Goal: Check status: Check status

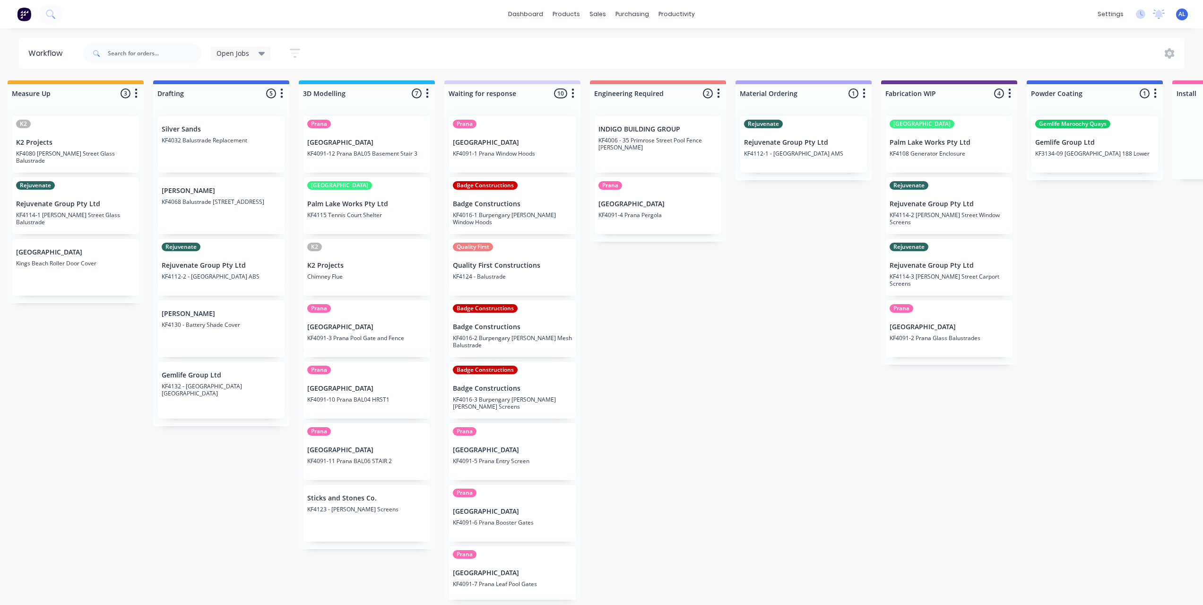
scroll to position [0, 0]
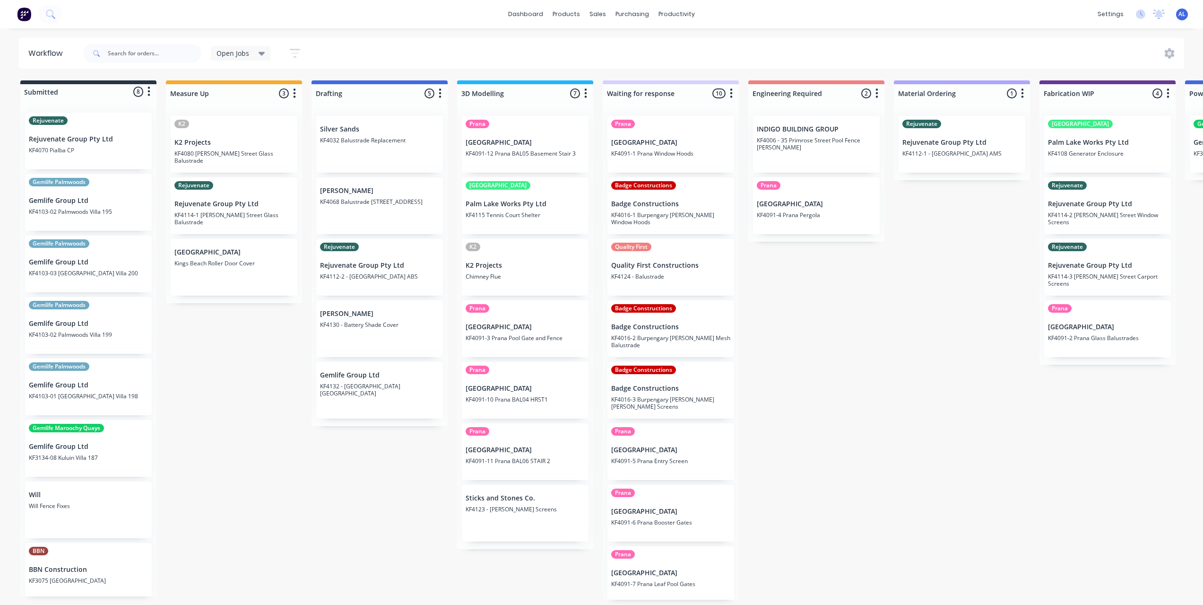
click at [823, 317] on div "Submitted 8 Status colour #273444 hex #273444 Save Cancel Summaries Total order…" at bounding box center [1124, 339] width 2263 height 519
click at [822, 319] on div "Submitted 8 Status colour #273444 hex #273444 Save Cancel Summaries Total order…" at bounding box center [1124, 339] width 2263 height 519
click at [392, 478] on div "Submitted 8 Status colour #273444 hex #273444 Save Cancel Summaries Total order…" at bounding box center [1124, 339] width 2263 height 519
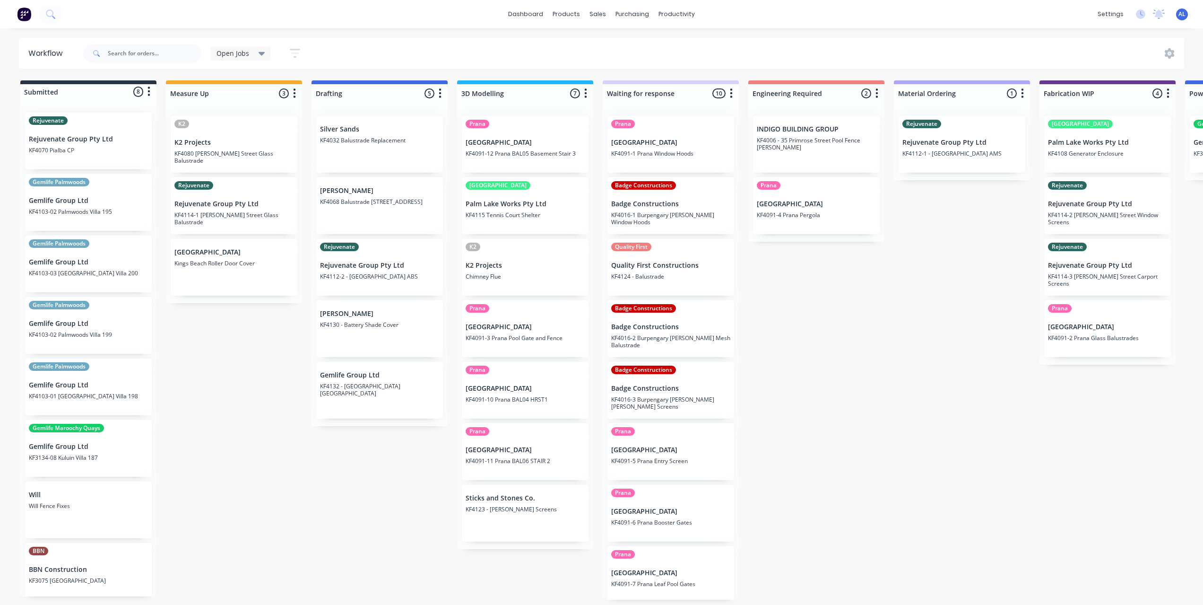
click at [809, 416] on div "Submitted 8 Status colour #273444 hex #273444 Save Cancel Summaries Total order…" at bounding box center [1124, 339] width 2263 height 519
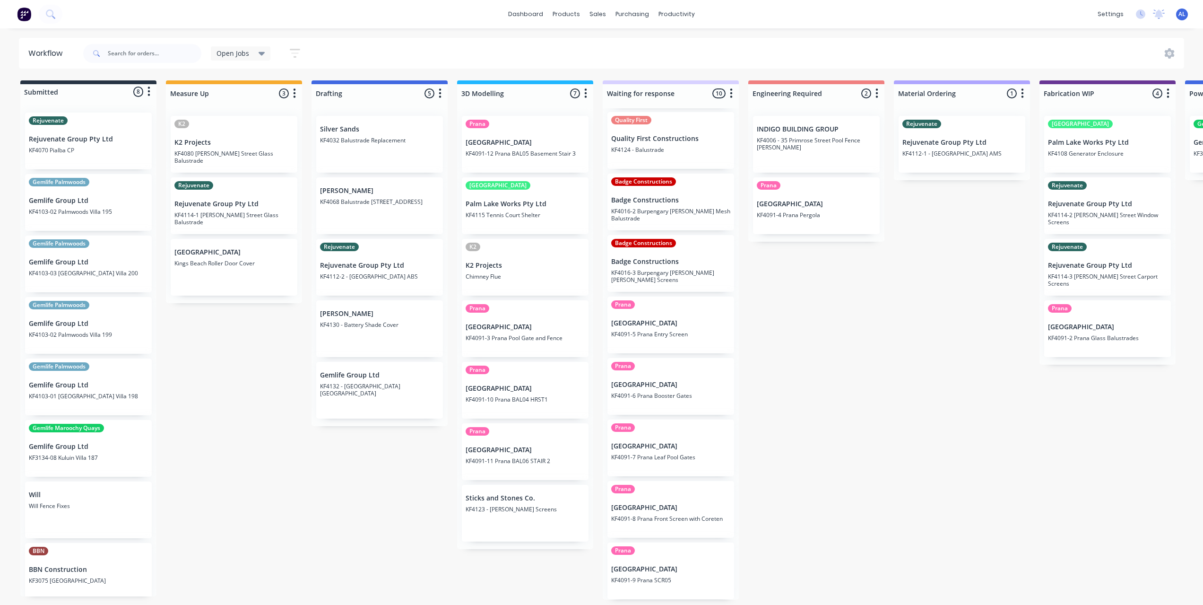
scroll to position [0, 0]
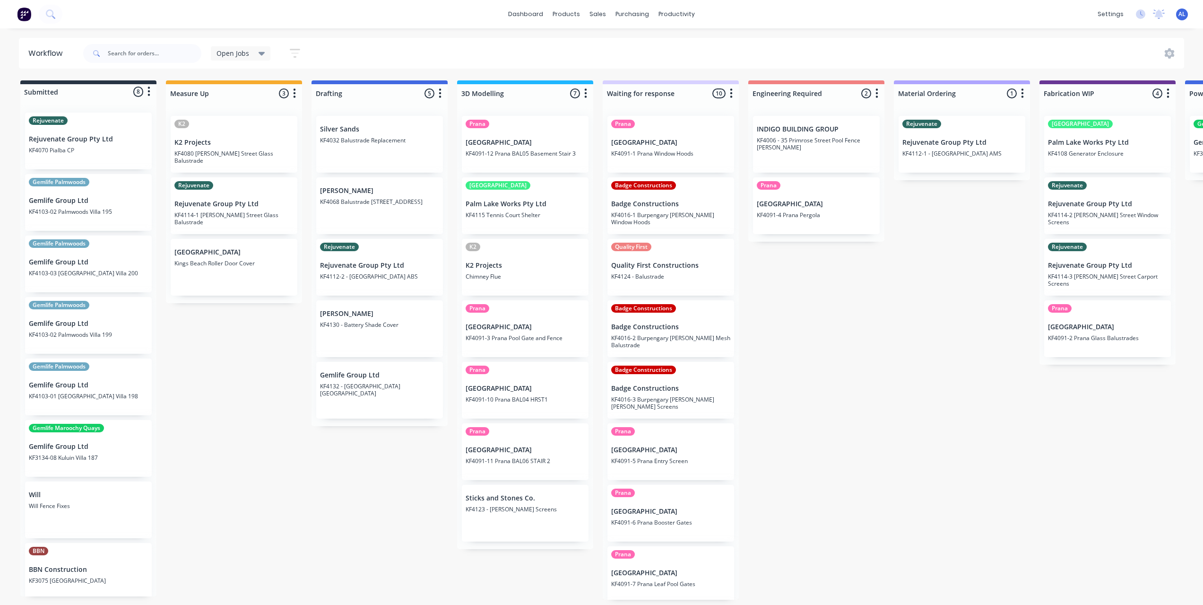
click at [883, 322] on div "Submitted 8 Status colour #273444 hex #273444 Save Cancel Summaries Total order…" at bounding box center [1124, 339] width 2263 height 519
click at [891, 325] on div "Submitted 8 Status colour #273444 hex #273444 Save Cancel Summaries Total order…" at bounding box center [1124, 339] width 2263 height 519
click at [265, 503] on div "Submitted 8 Status colour #273444 hex #273444 Save Cancel Summaries Total order…" at bounding box center [1124, 339] width 2263 height 519
click at [256, 401] on div "Submitted 8 Status colour #273444 hex #273444 Save Cancel Summaries Total order…" at bounding box center [1124, 339] width 2263 height 519
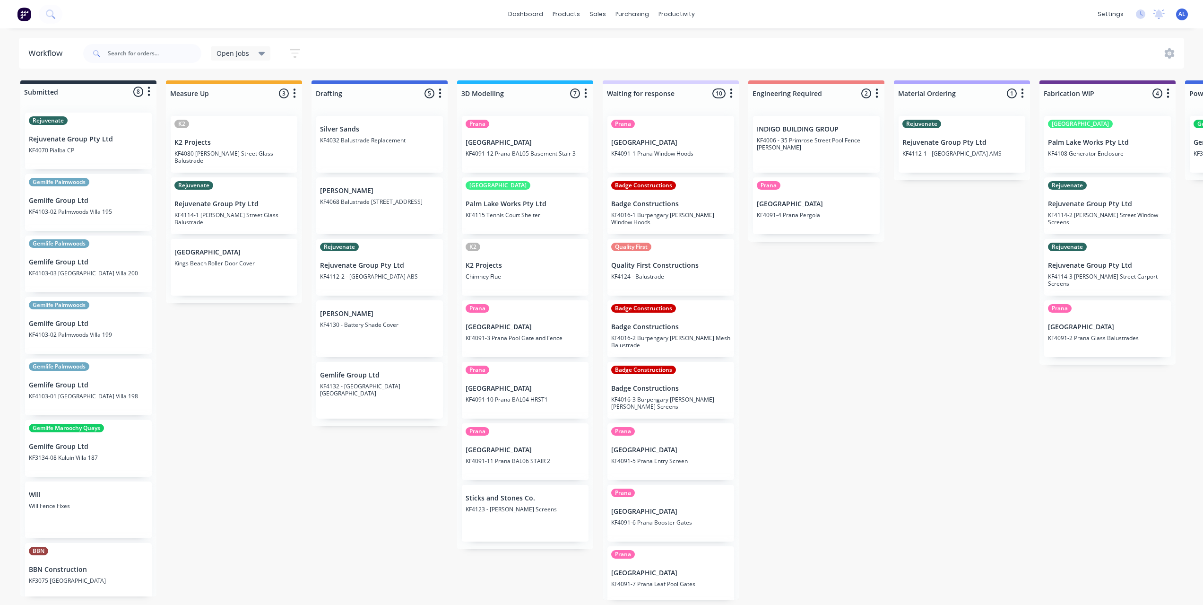
click at [851, 344] on div "Submitted 8 Status colour #273444 hex #273444 Save Cancel Summaries Total order…" at bounding box center [1124, 339] width 2263 height 519
click at [848, 344] on div "Submitted 8 Status colour #273444 hex #273444 Save Cancel Summaries Total order…" at bounding box center [1124, 339] width 2263 height 519
click at [843, 342] on div "Submitted 8 Status colour #273444 hex #273444 Save Cancel Summaries Total order…" at bounding box center [1124, 339] width 2263 height 519
click at [842, 341] on div "Submitted 8 Status colour #273444 hex #273444 Save Cancel Summaries Total order…" at bounding box center [1124, 339] width 2263 height 519
click at [713, 309] on div "Badge Constructions" at bounding box center [670, 308] width 119 height 9
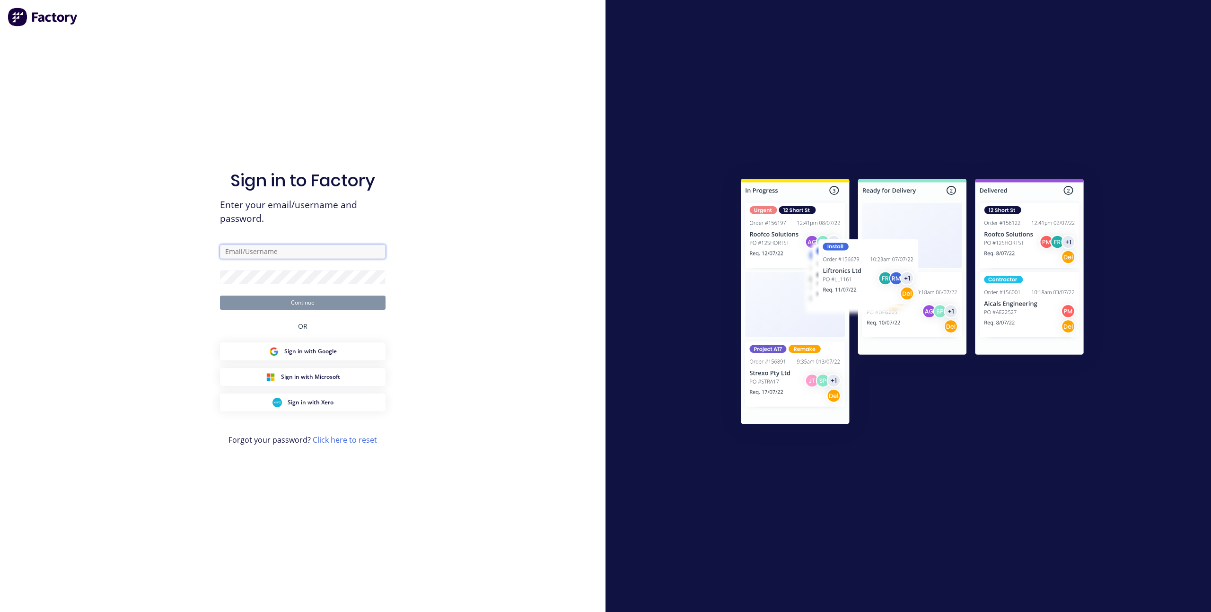
click at [243, 254] on input "text" at bounding box center [303, 251] width 166 height 14
click at [0, 604] on com-1password-button at bounding box center [0, 612] width 0 height 0
type input "[EMAIL_ADDRESS][DOMAIN_NAME]"
click at [336, 307] on button "Continue" at bounding box center [303, 303] width 166 height 14
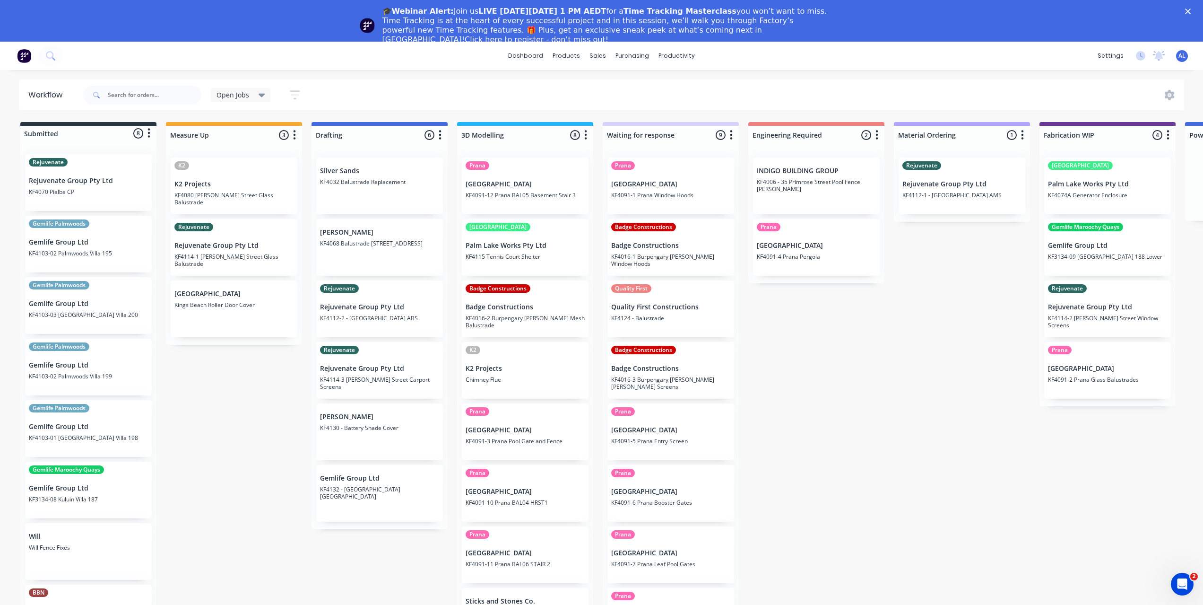
click at [1191, 11] on icon "Close" at bounding box center [1188, 12] width 6 height 6
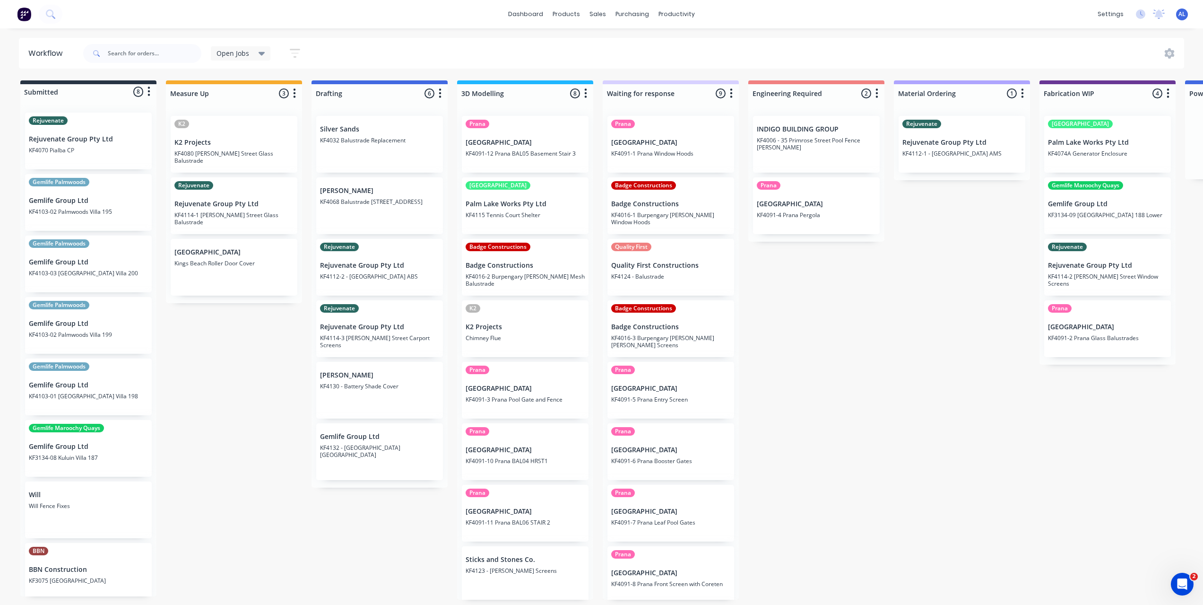
click at [830, 358] on div "Submitted 8 Status colour #273444 hex #273444 Save Cancel Summaries Total order…" at bounding box center [1124, 339] width 2263 height 519
click at [828, 331] on div "Submitted 8 Status colour #273444 hex #273444 Save Cancel Summaries Total order…" at bounding box center [1124, 339] width 2263 height 519
click at [250, 379] on div "Submitted 8 Status colour #273444 hex #273444 Save Cancel Summaries Total order…" at bounding box center [1124, 339] width 2263 height 519
click at [241, 339] on div "Submitted 8 Status colour #273444 hex #273444 Save Cancel Summaries Total order…" at bounding box center [1124, 339] width 2263 height 519
click at [828, 374] on div "Submitted 8 Status colour #273444 hex #273444 Save Cancel Summaries Total order…" at bounding box center [1124, 339] width 2263 height 519
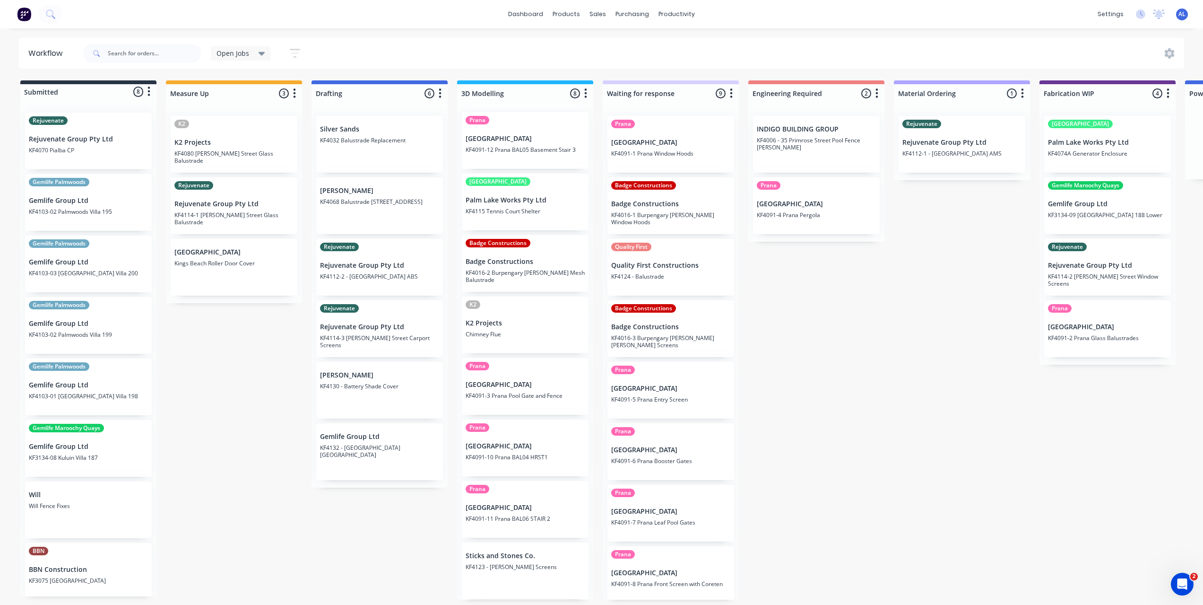
click at [828, 373] on div "Submitted 8 Status colour #273444 hex #273444 Save Cancel Summaries Total order…" at bounding box center [1124, 339] width 2263 height 519
click at [260, 362] on div "Submitted 8 Status colour #273444 hex #273444 Save Cancel Summaries Total order…" at bounding box center [1124, 339] width 2263 height 519
click at [915, 375] on div "Submitted 8 Status colour #273444 hex #273444 Save Cancel Summaries Total order…" at bounding box center [1124, 339] width 2263 height 519
click at [226, 371] on div "Submitted 8 Status colour #273444 hex #273444 Save Cancel Summaries Total order…" at bounding box center [1124, 339] width 2263 height 519
click at [770, 444] on div "Submitted 8 Status colour #273444 hex #273444 Save Cancel Summaries Total order…" at bounding box center [1124, 339] width 2263 height 519
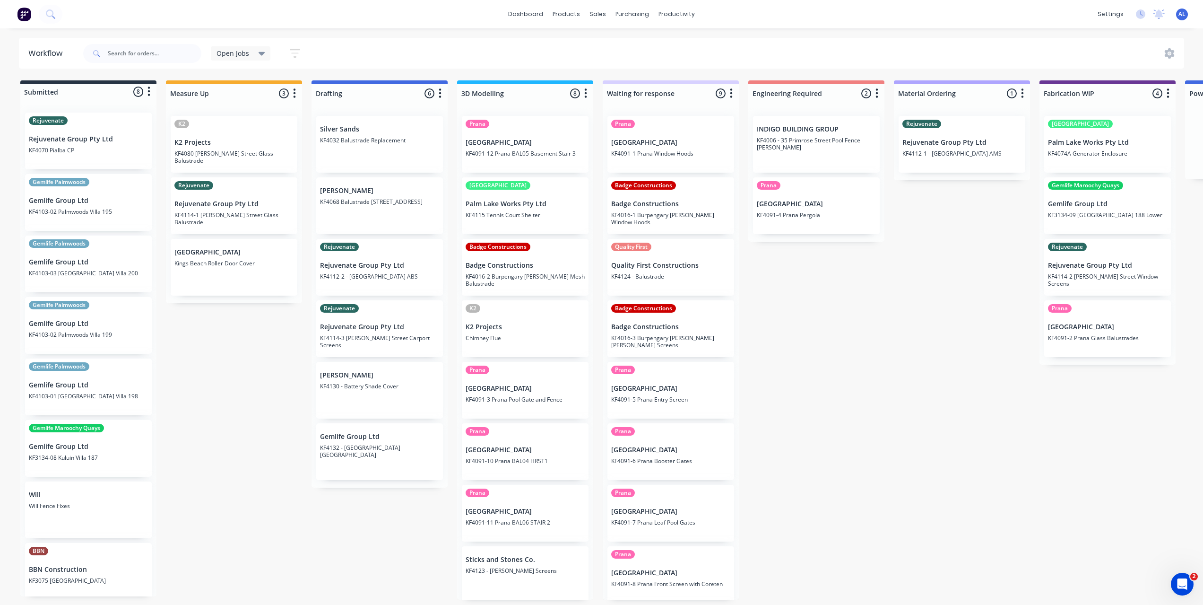
click at [767, 437] on div "Submitted 8 Status colour #273444 hex #273444 Save Cancel Summaries Total order…" at bounding box center [1124, 339] width 2263 height 519
click at [365, 520] on div "Submitted 8 Status colour #273444 hex #273444 Save Cancel Summaries Total order…" at bounding box center [1124, 339] width 2263 height 519
click at [252, 381] on div "Submitted 8 Status colour #273444 hex #273444 Save Cancel Summaries Total order…" at bounding box center [1124, 339] width 2263 height 519
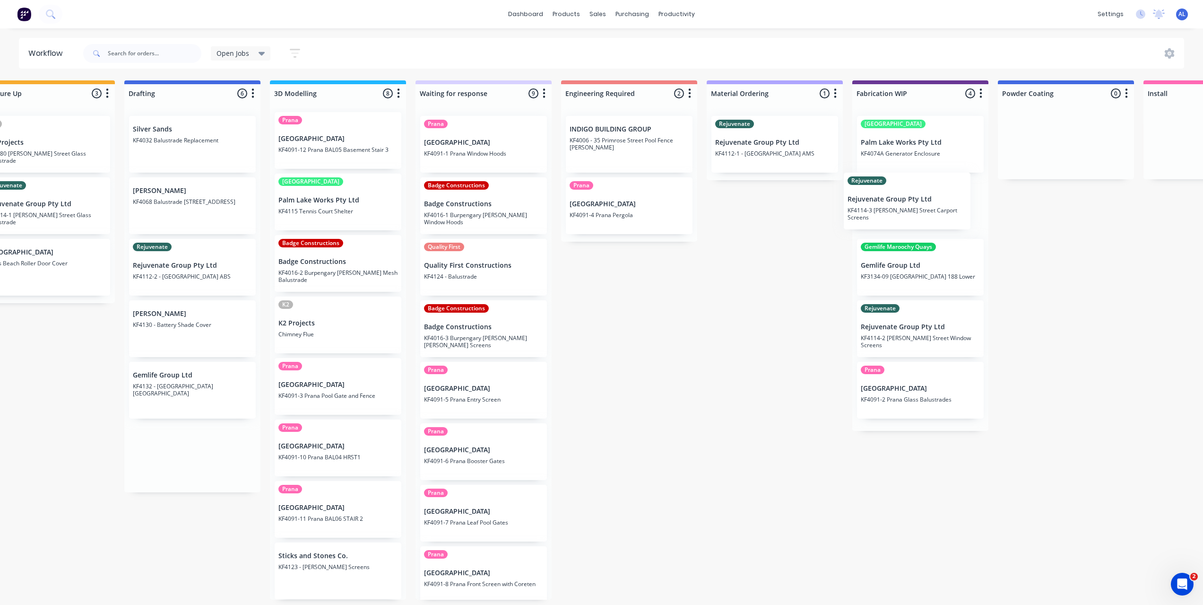
scroll to position [2, 192]
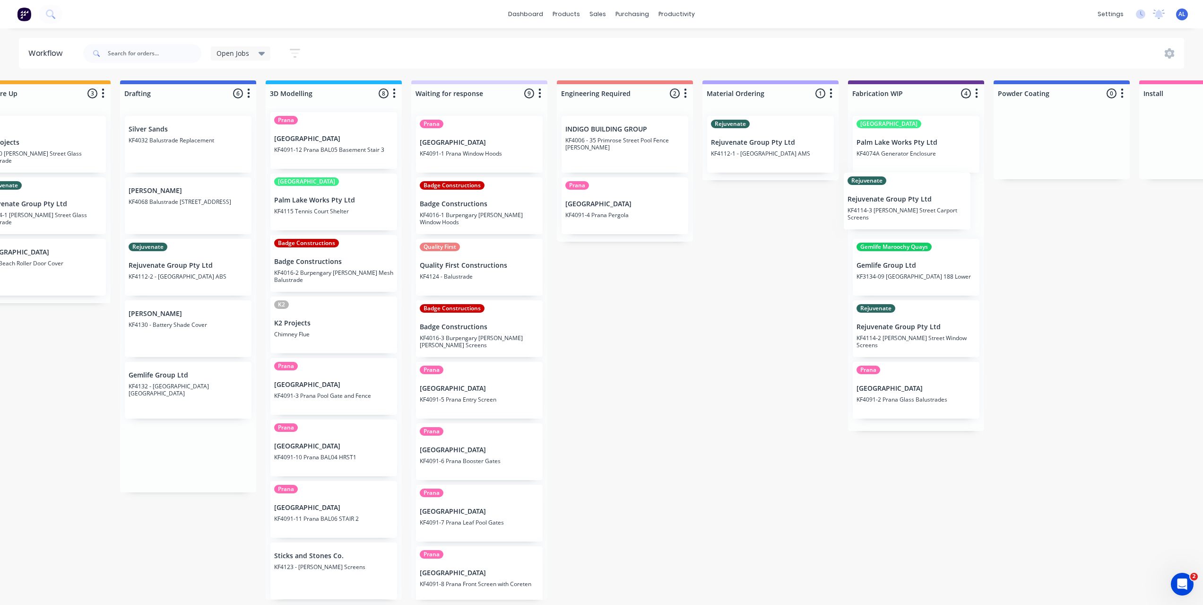
drag, startPoint x: 384, startPoint y: 331, endPoint x: 924, endPoint y: 205, distance: 554.5
click at [924, 205] on div "Submitted 8 Status colour #273444 hex #273444 Save Cancel Summaries Total order…" at bounding box center [932, 339] width 2263 height 519
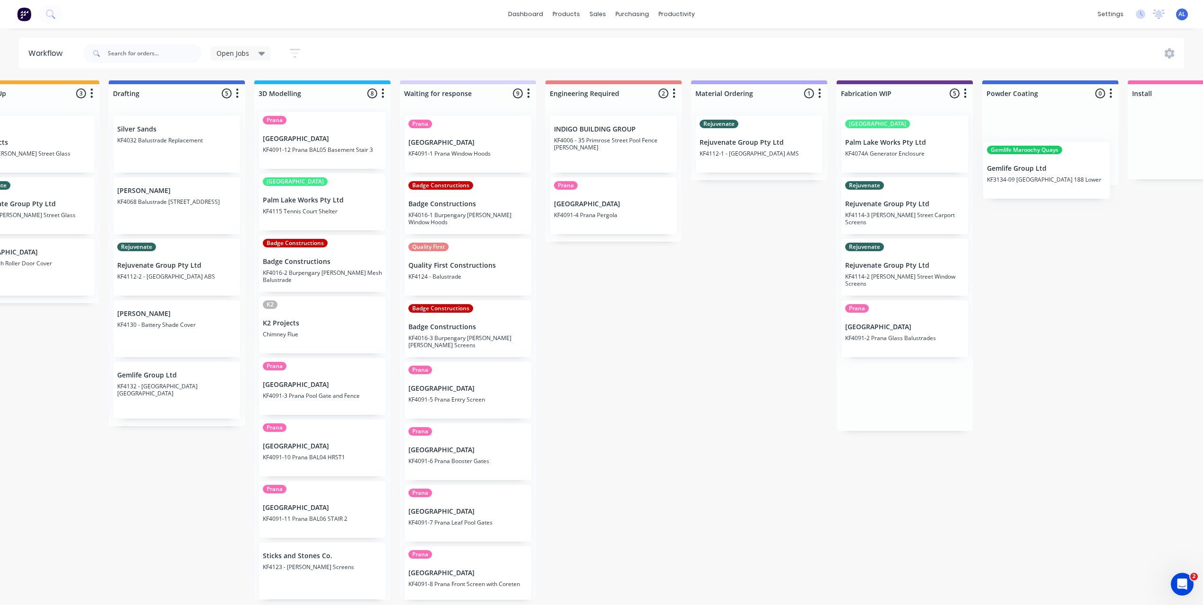
scroll to position [2, 208]
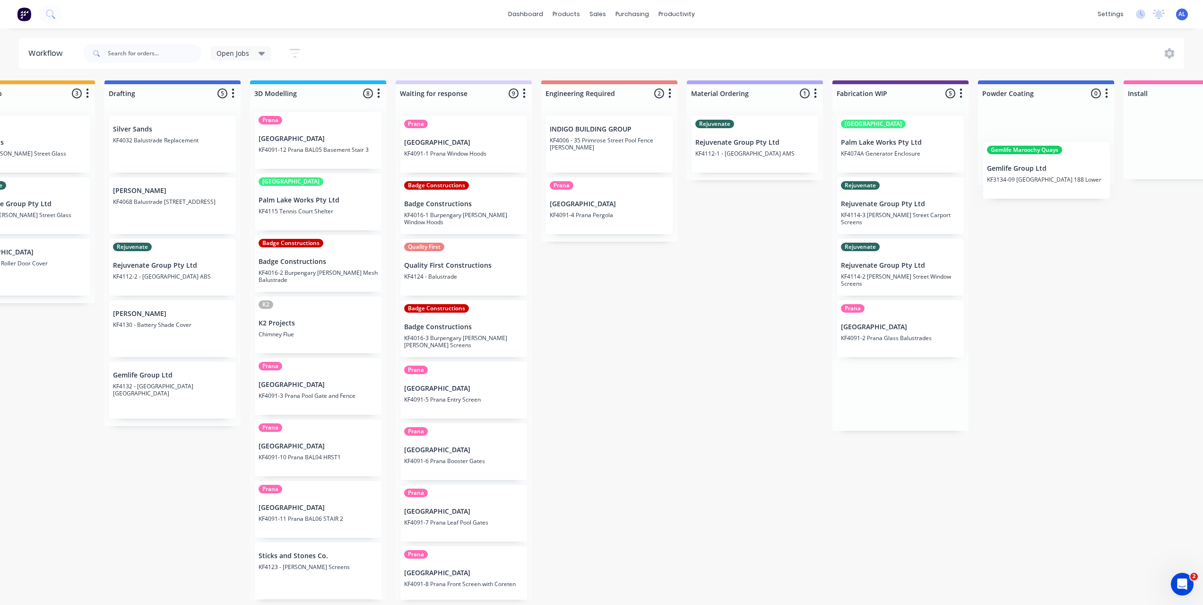
drag, startPoint x: 898, startPoint y: 274, endPoint x: 1037, endPoint y: 176, distance: 170.0
click at [1037, 176] on div "Submitted 8 Status colour #273444 hex #273444 Save Cancel Summaries Total order…" at bounding box center [917, 339] width 2263 height 519
click at [1046, 279] on div "Submitted 8 Status colour #273444 hex #273444 Save Cancel Summaries Total order…" at bounding box center [916, 339] width 2263 height 519
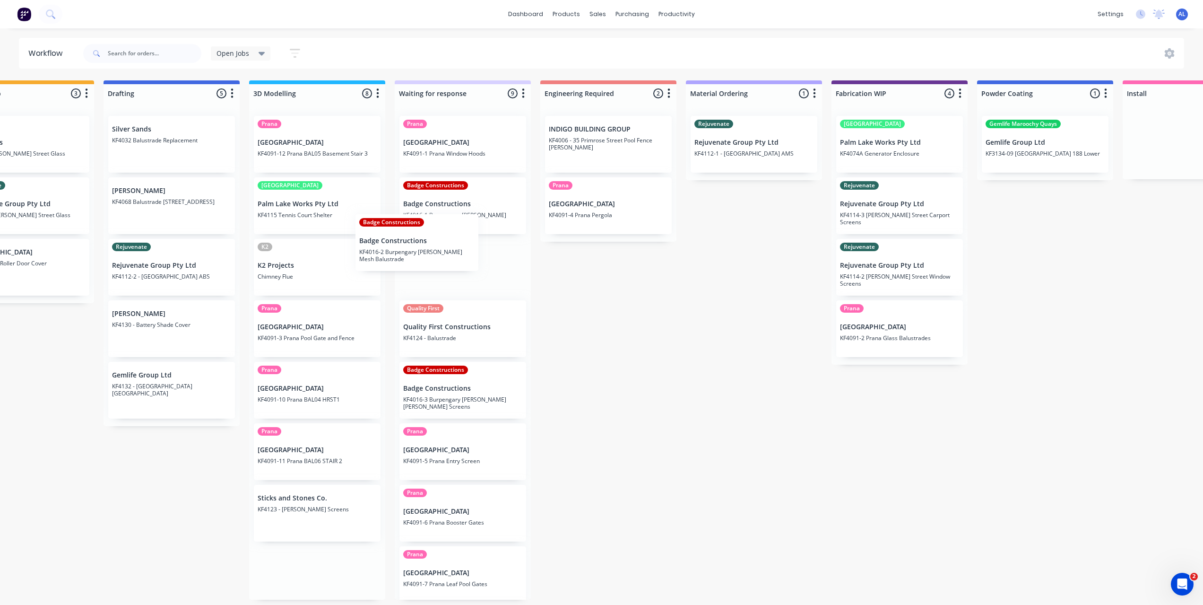
drag, startPoint x: 316, startPoint y: 267, endPoint x: 422, endPoint y: 242, distance: 108.8
click at [422, 242] on div "Submitted 8 Status colour #273444 hex #273444 Save Cancel Summaries Total order…" at bounding box center [916, 339] width 2263 height 519
click at [613, 286] on div "Submitted 8 Status colour #273444 hex #273444 Save Cancel Summaries Total order…" at bounding box center [916, 339] width 2263 height 519
click at [638, 330] on div "Submitted 8 Status colour #273444 hex #273444 Save Cancel Summaries Total order…" at bounding box center [916, 339] width 2263 height 519
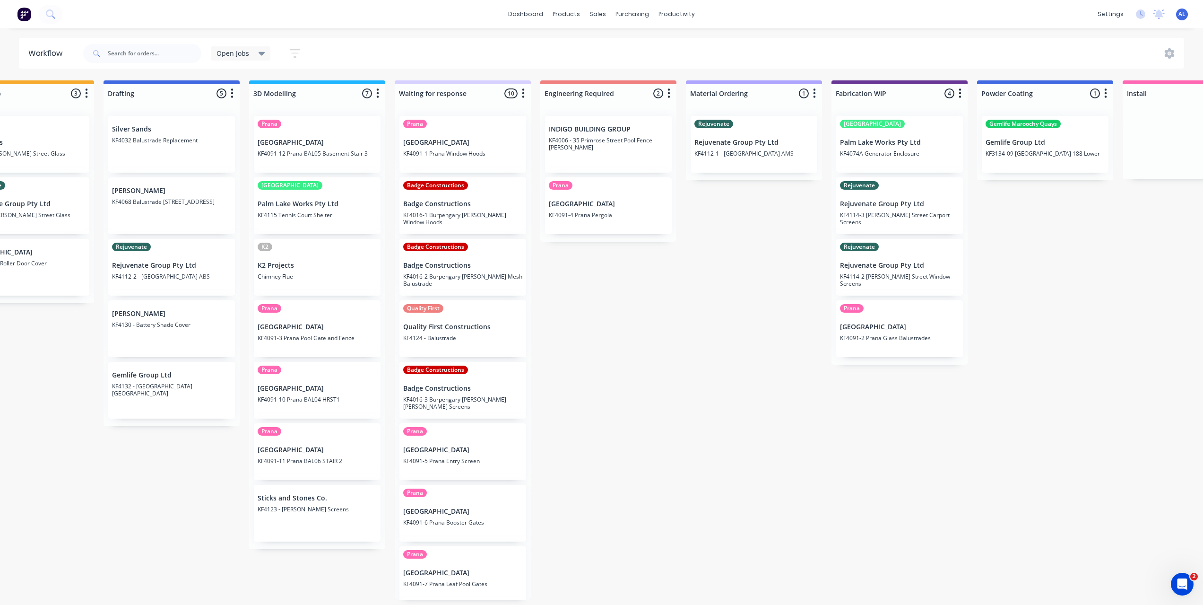
click at [188, 486] on div "Submitted 8 Status colour #273444 hex #273444 Save Cancel Summaries Total order…" at bounding box center [916, 339] width 2263 height 519
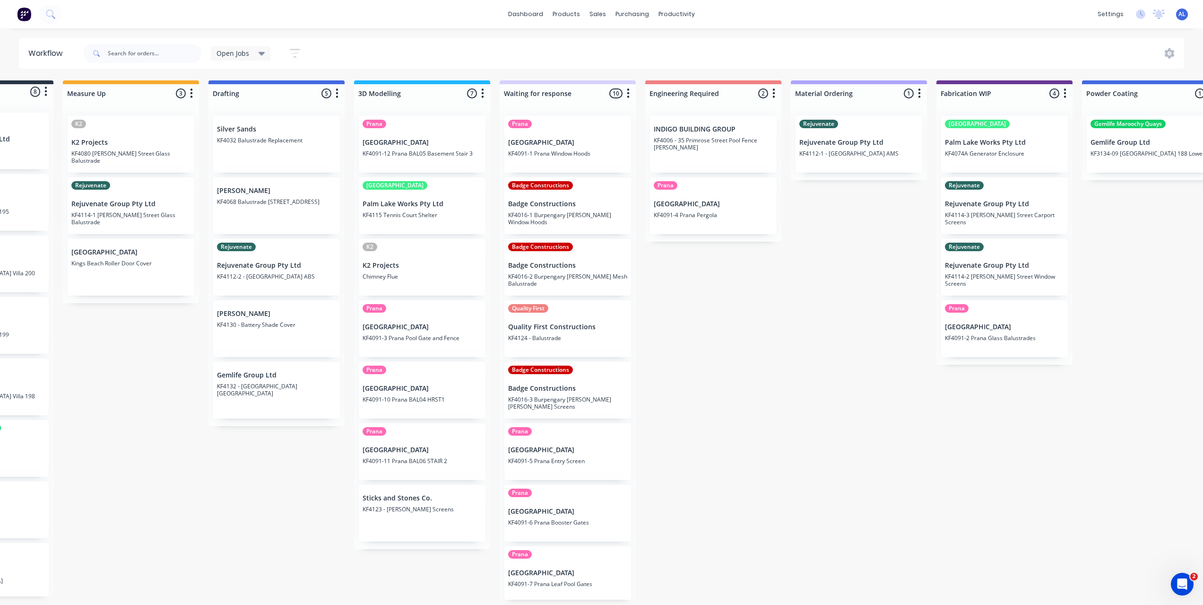
scroll to position [2, 0]
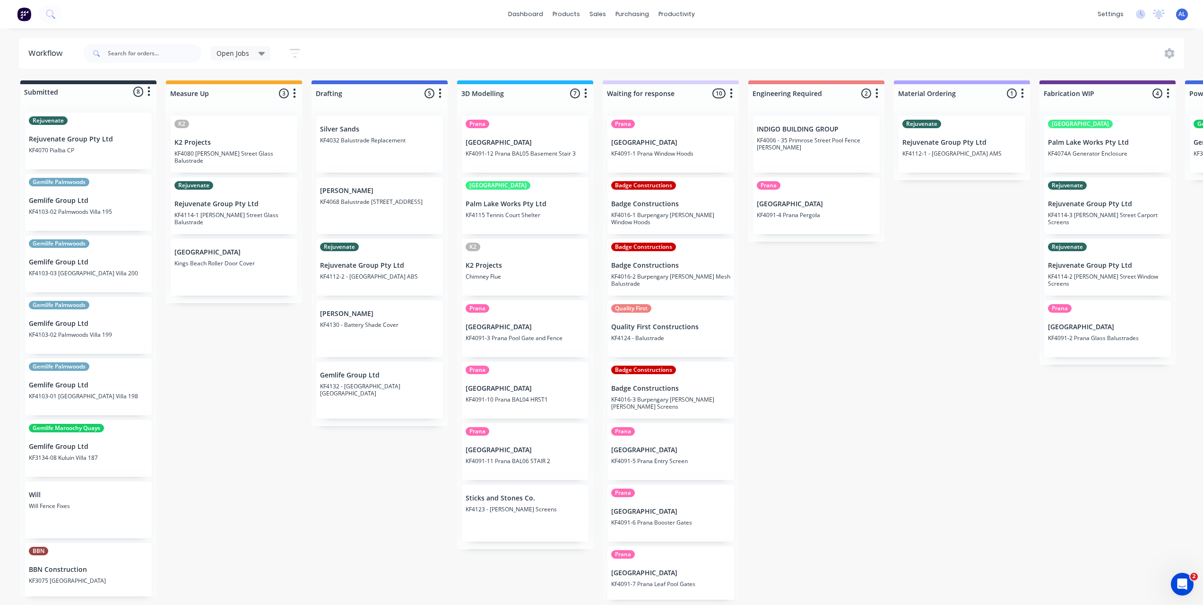
click at [806, 320] on div "Submitted 8 Status colour #273444 hex #273444 Save Cancel Summaries Total order…" at bounding box center [1124, 339] width 2263 height 519
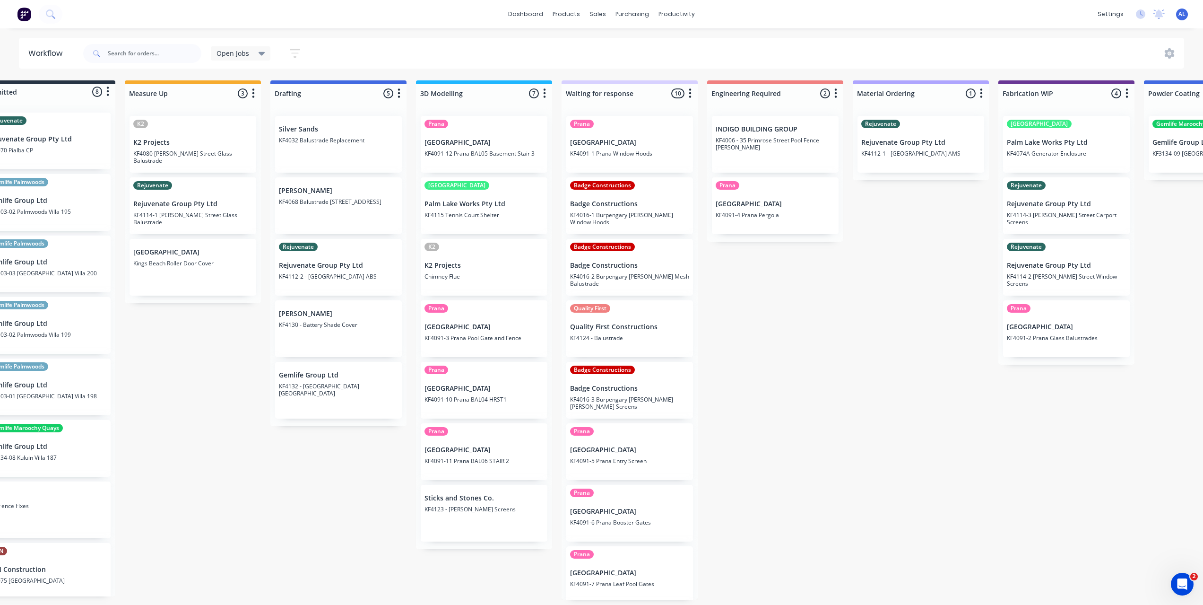
scroll to position [2, 23]
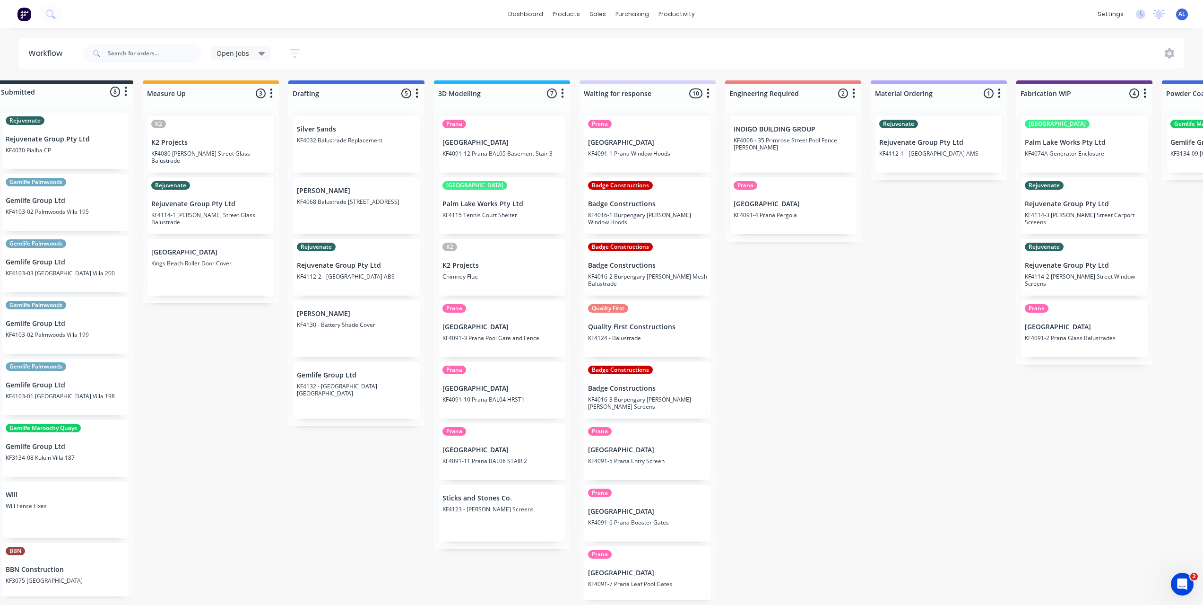
click at [257, 441] on div "Submitted 8 Status colour #273444 hex #273444 Save Cancel Summaries Total order…" at bounding box center [1101, 339] width 2263 height 519
click at [243, 367] on div "Submitted 8 Status colour #273444 hex #273444 Save Cancel Summaries Total order…" at bounding box center [1101, 339] width 2263 height 519
click at [798, 411] on div "Submitted 8 Status colour #273444 hex #273444 Save Cancel Summaries Total order…" at bounding box center [1101, 339] width 2263 height 519
click at [836, 383] on div "Submitted 8 Status colour #273444 hex #273444 Save Cancel Summaries Total order…" at bounding box center [1101, 339] width 2263 height 519
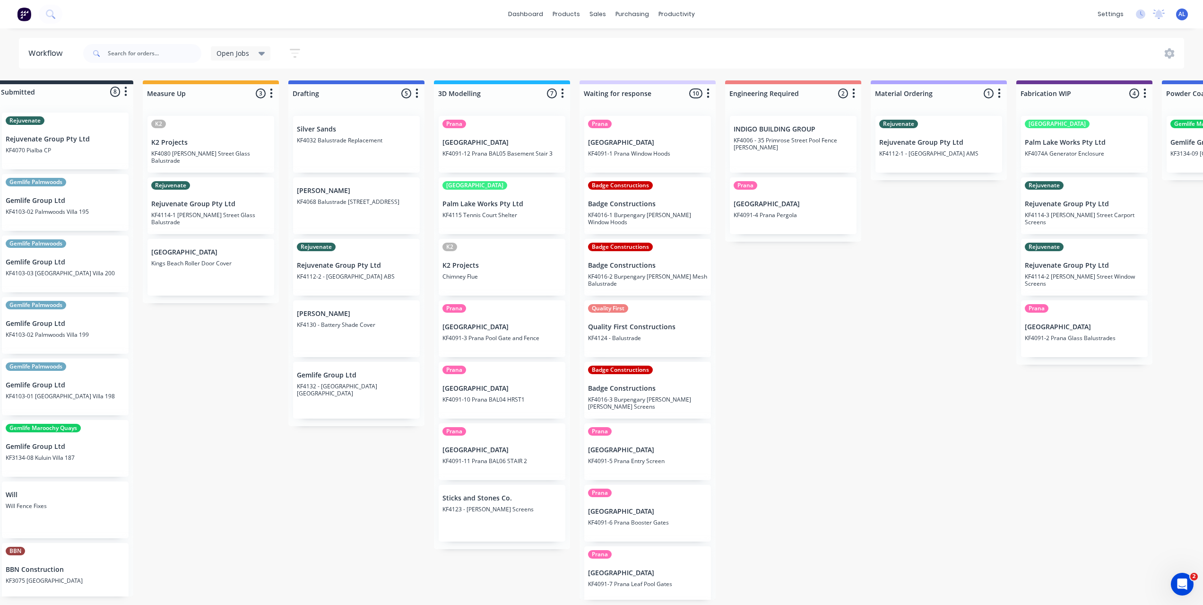
click at [744, 334] on div "Submitted 8 Status colour #273444 hex #273444 Save Cancel Summaries Total order…" at bounding box center [1101, 339] width 2263 height 519
click at [808, 334] on div "Submitted 8 Status colour #273444 hex #273444 Save Cancel Summaries Total order…" at bounding box center [1101, 339] width 2263 height 519
click at [785, 364] on div "Submitted 8 Status colour #273444 hex #273444 Save Cancel Summaries Total order…" at bounding box center [1101, 339] width 2263 height 519
click at [370, 525] on div "Submitted 8 Status colour #273444 hex #273444 Save Cancel Summaries Total order…" at bounding box center [1101, 339] width 2263 height 519
click at [253, 436] on div "Submitted 8 Status colour #273444 hex #273444 Save Cancel Summaries Total order…" at bounding box center [1101, 339] width 2263 height 519
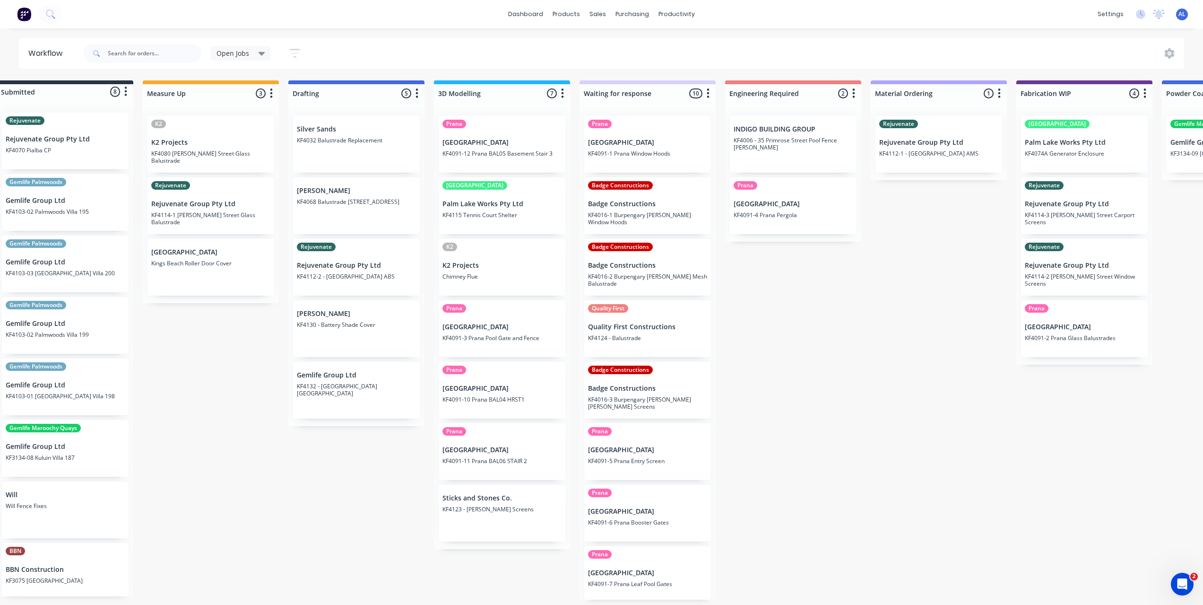
click at [217, 408] on div "Submitted 8 Status colour #273444 hex #273444 Save Cancel Summaries Total order…" at bounding box center [1101, 339] width 2263 height 519
click at [742, 353] on div "Submitted 8 Status colour #273444 hex #273444 Save Cancel Summaries Total order…" at bounding box center [1101, 339] width 2263 height 519
click at [756, 383] on div "Submitted 8 Status colour #273444 hex #273444 Save Cancel Summaries Total order…" at bounding box center [1101, 339] width 2263 height 519
click at [906, 353] on div "Submitted 8 Status colour #273444 hex #273444 Save Cancel Summaries Total order…" at bounding box center [1101, 339] width 2263 height 519
